Goal: Navigation & Orientation: Find specific page/section

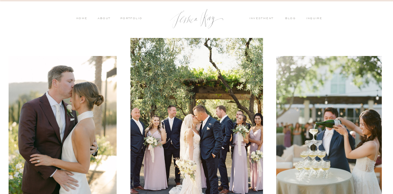
click at [134, 17] on nav "PORTFOLIO" at bounding box center [131, 18] width 23 height 5
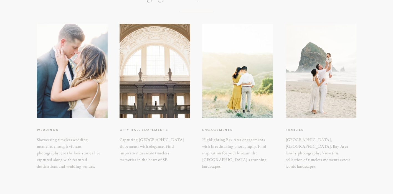
scroll to position [100, 0]
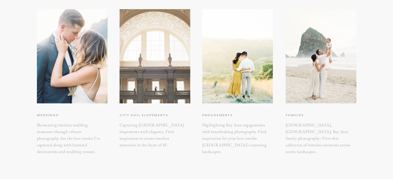
click at [128, 97] on div at bounding box center [155, 56] width 71 height 94
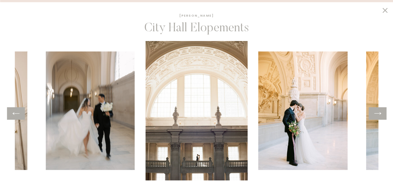
scroll to position [124, 0]
click at [379, 115] on icon at bounding box center [378, 113] width 8 height 9
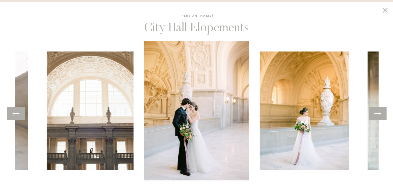
click at [379, 115] on icon at bounding box center [378, 113] width 8 height 9
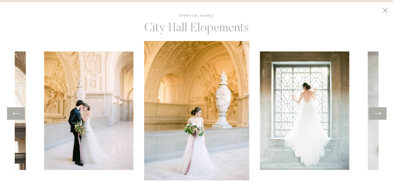
click at [379, 115] on icon at bounding box center [378, 113] width 8 height 9
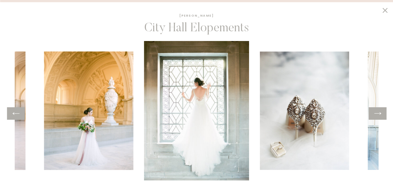
click at [379, 115] on icon at bounding box center [378, 113] width 8 height 9
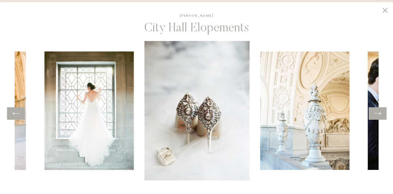
click at [379, 115] on icon at bounding box center [378, 113] width 8 height 9
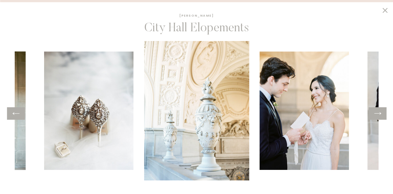
click at [379, 115] on icon at bounding box center [378, 113] width 8 height 9
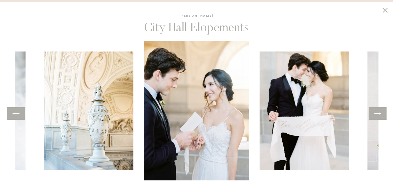
click at [379, 115] on icon at bounding box center [378, 113] width 8 height 9
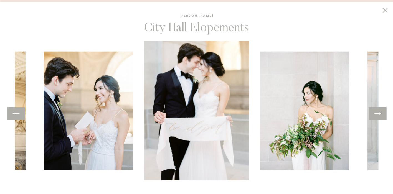
click at [379, 115] on icon at bounding box center [378, 113] width 8 height 9
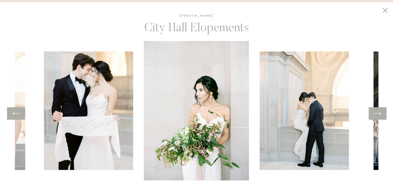
click at [379, 115] on icon at bounding box center [378, 113] width 8 height 9
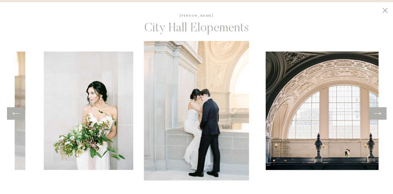
click at [379, 115] on icon at bounding box center [378, 113] width 8 height 9
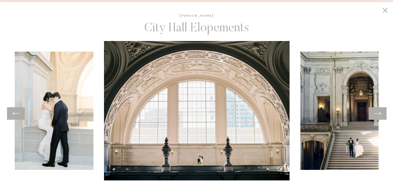
click at [379, 115] on icon at bounding box center [378, 113] width 8 height 9
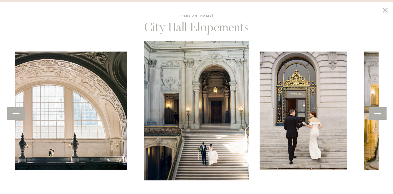
click at [379, 115] on icon at bounding box center [378, 113] width 8 height 9
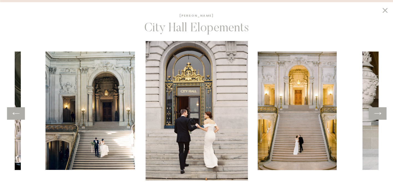
click at [379, 115] on icon at bounding box center [378, 113] width 8 height 9
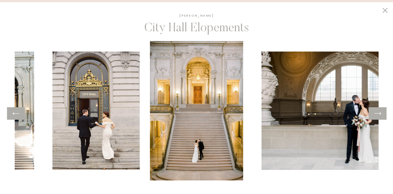
click at [379, 115] on icon at bounding box center [378, 113] width 8 height 9
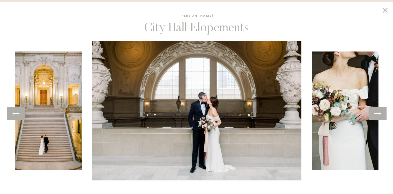
click at [379, 115] on icon at bounding box center [378, 113] width 8 height 9
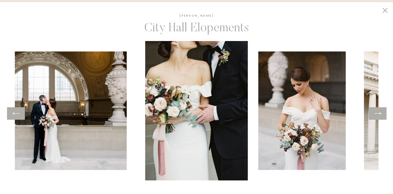
click at [379, 115] on icon at bounding box center [378, 113] width 8 height 9
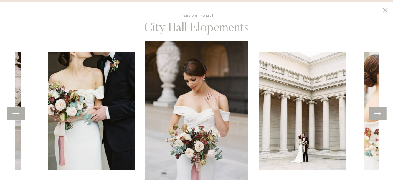
click at [379, 115] on icon at bounding box center [378, 113] width 8 height 9
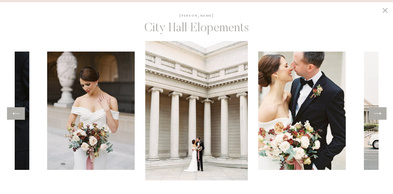
click at [379, 115] on icon at bounding box center [378, 113] width 8 height 9
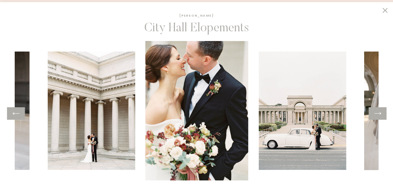
click at [379, 115] on icon at bounding box center [378, 113] width 8 height 9
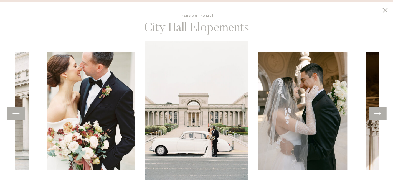
click at [379, 115] on icon at bounding box center [378, 113] width 8 height 9
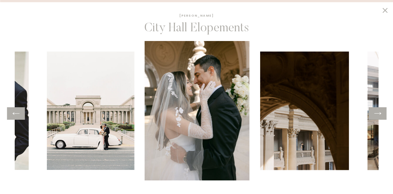
click at [379, 115] on icon at bounding box center [378, 113] width 8 height 9
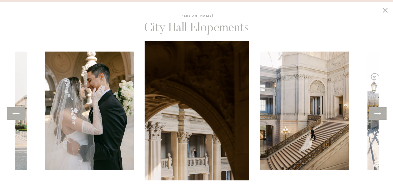
click at [379, 115] on icon at bounding box center [378, 113] width 8 height 9
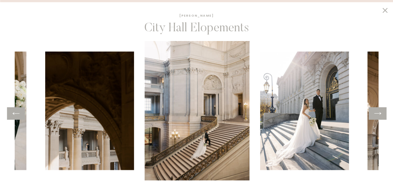
click at [379, 115] on icon at bounding box center [378, 113] width 8 height 9
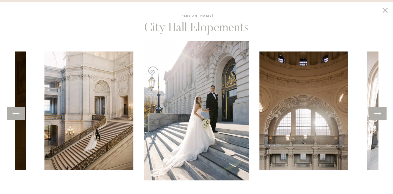
click at [379, 115] on icon at bounding box center [378, 113] width 8 height 9
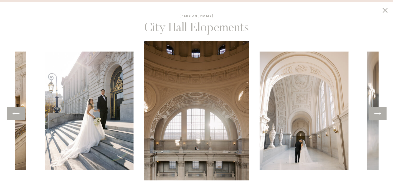
click at [379, 115] on icon at bounding box center [378, 113] width 8 height 9
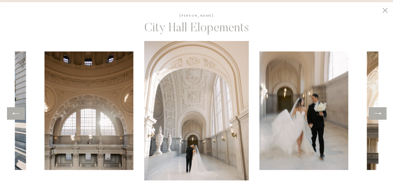
click at [379, 115] on icon at bounding box center [378, 113] width 8 height 9
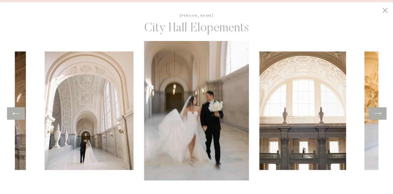
click at [379, 115] on icon at bounding box center [378, 113] width 8 height 9
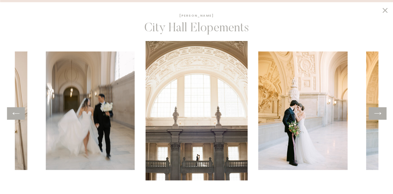
click at [379, 115] on icon at bounding box center [378, 113] width 8 height 9
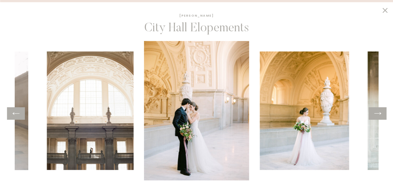
click at [379, 115] on icon at bounding box center [378, 113] width 8 height 9
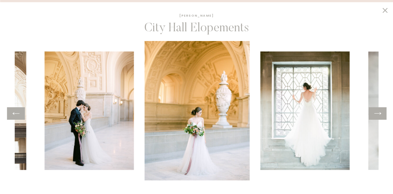
click at [379, 115] on icon at bounding box center [378, 113] width 8 height 9
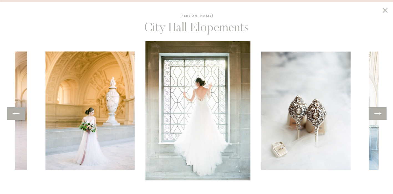
click at [379, 115] on icon at bounding box center [378, 113] width 8 height 9
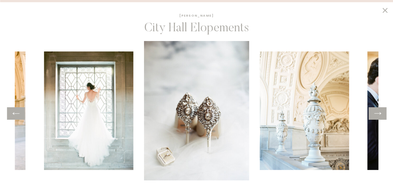
scroll to position [552, 0]
